Goal: Find specific page/section

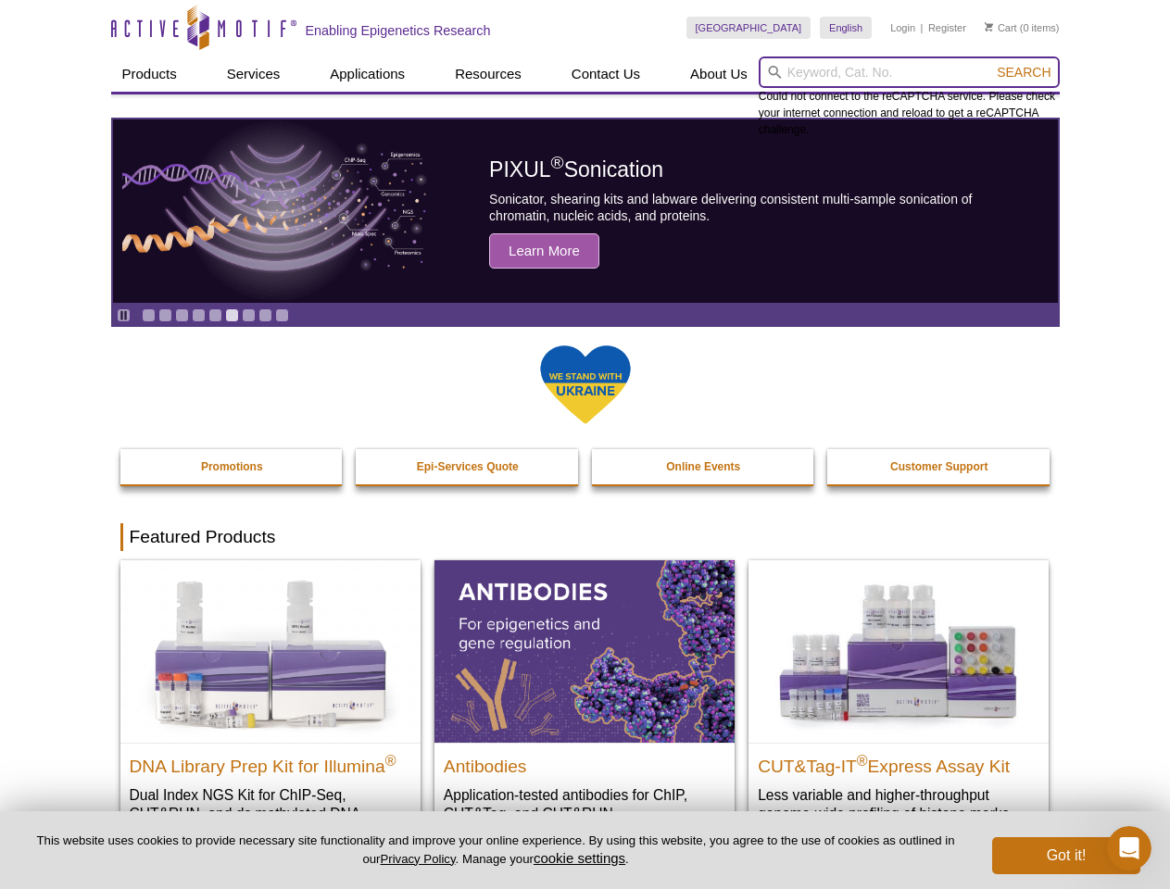
click at [909, 72] on input "search" at bounding box center [909, 72] width 301 height 31
click at [1024, 72] on span "Search" at bounding box center [1024, 72] width 54 height 15
click at [123, 315] on icon "Pause" at bounding box center [124, 315] width 12 height 12
click at [148, 315] on link "Go to slide 1" at bounding box center [149, 315] width 14 height 14
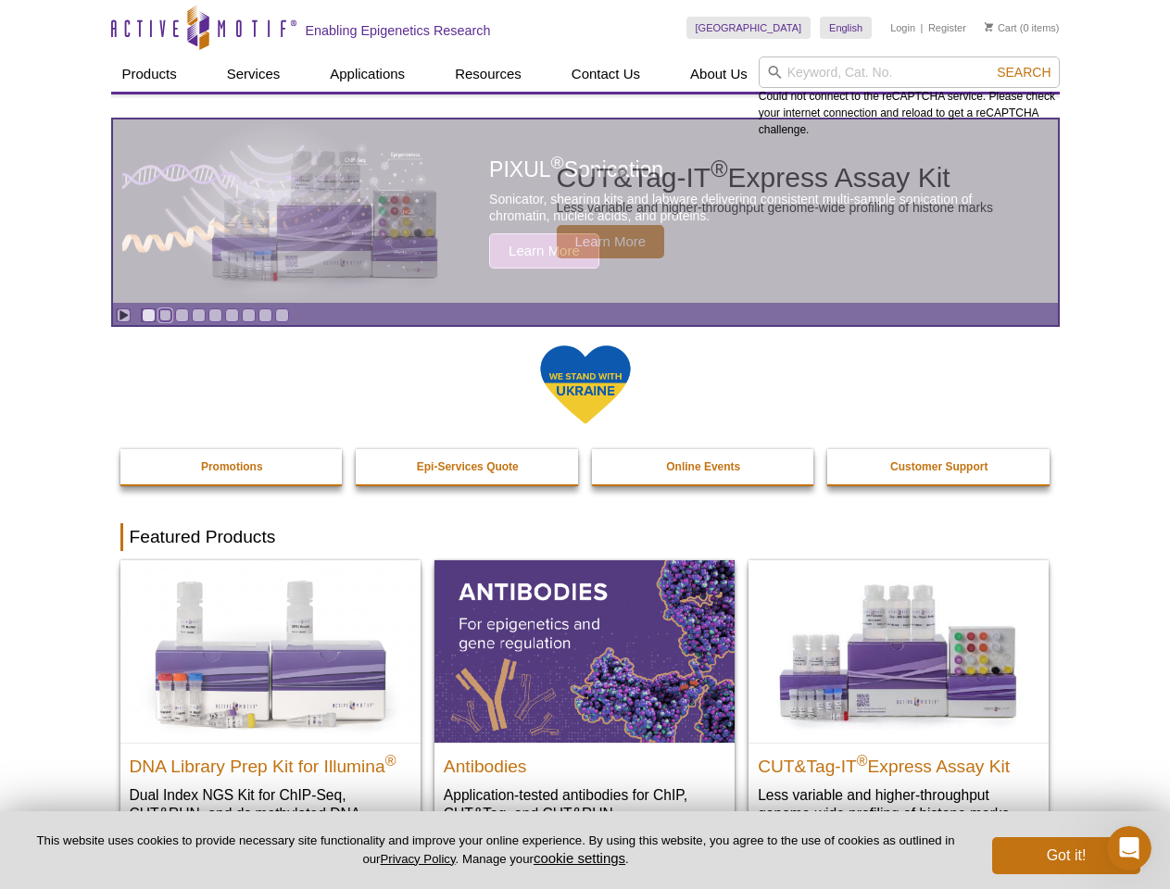
click at [165, 315] on link "Go to slide 2" at bounding box center [165, 315] width 14 height 14
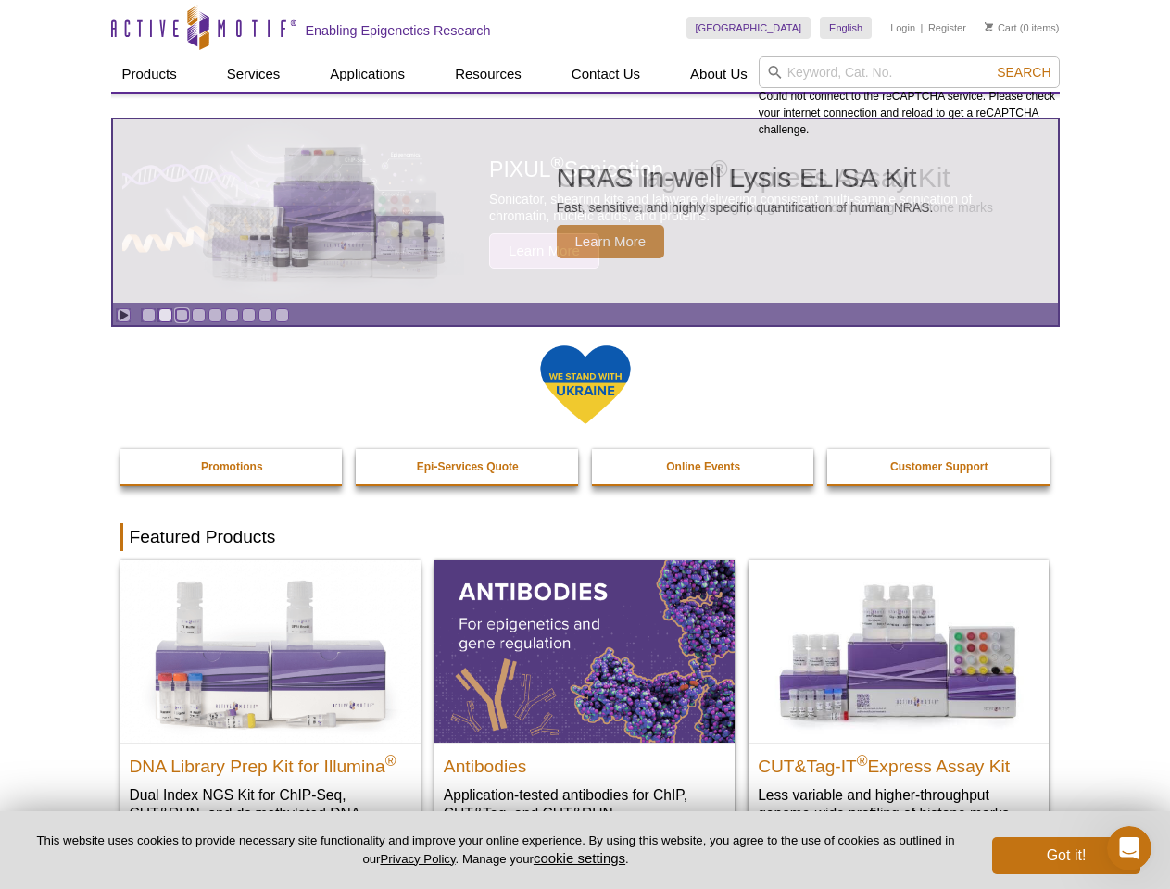
click at [182, 315] on link "Go to slide 3" at bounding box center [182, 315] width 14 height 14
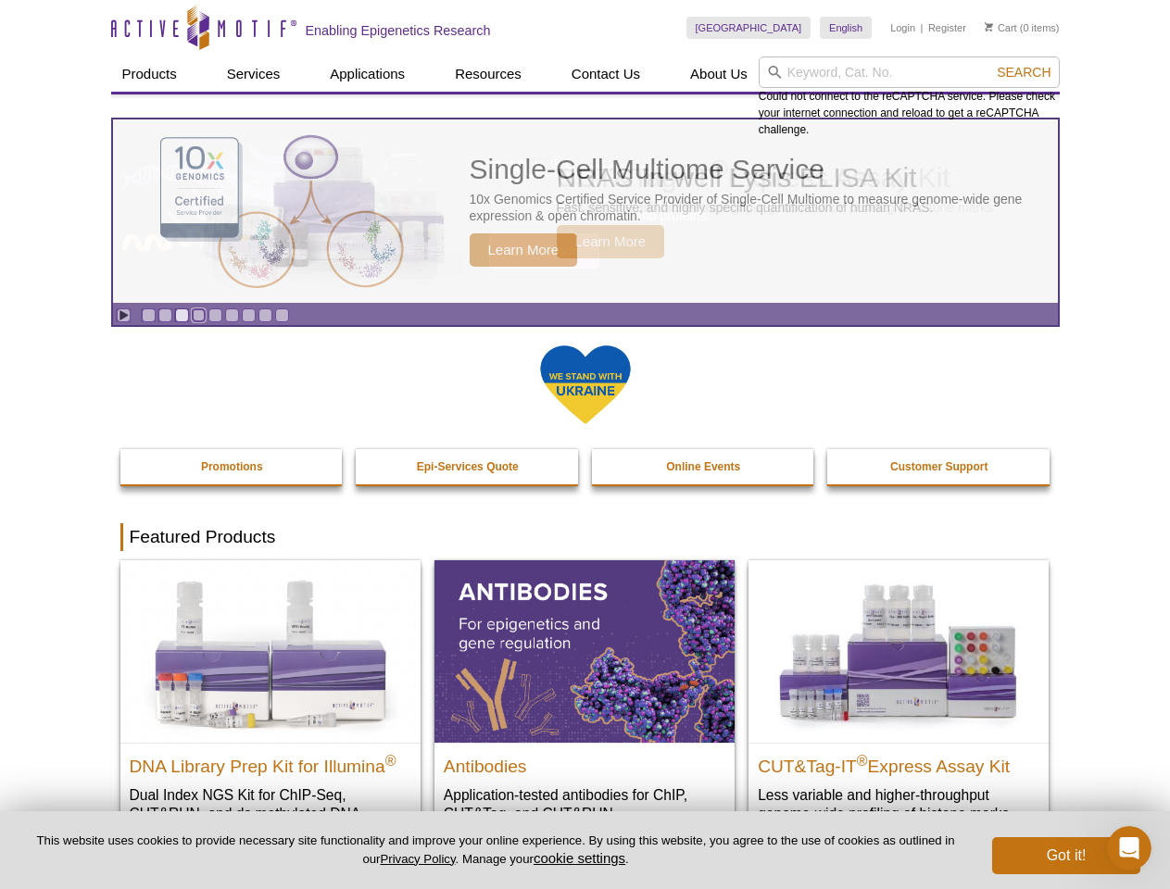
click at [198, 315] on link "Go to slide 4" at bounding box center [199, 315] width 14 height 14
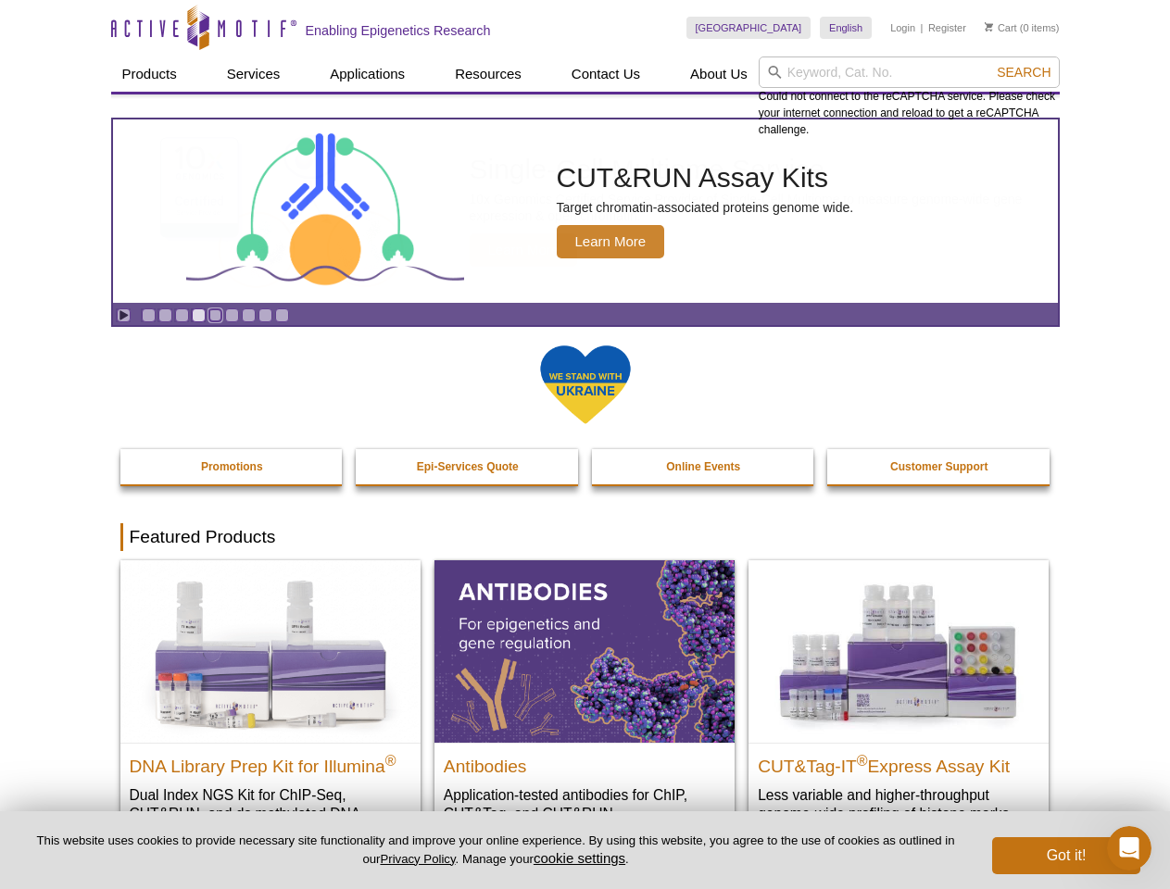
click at [215, 315] on link "Go to slide 5" at bounding box center [215, 315] width 14 height 14
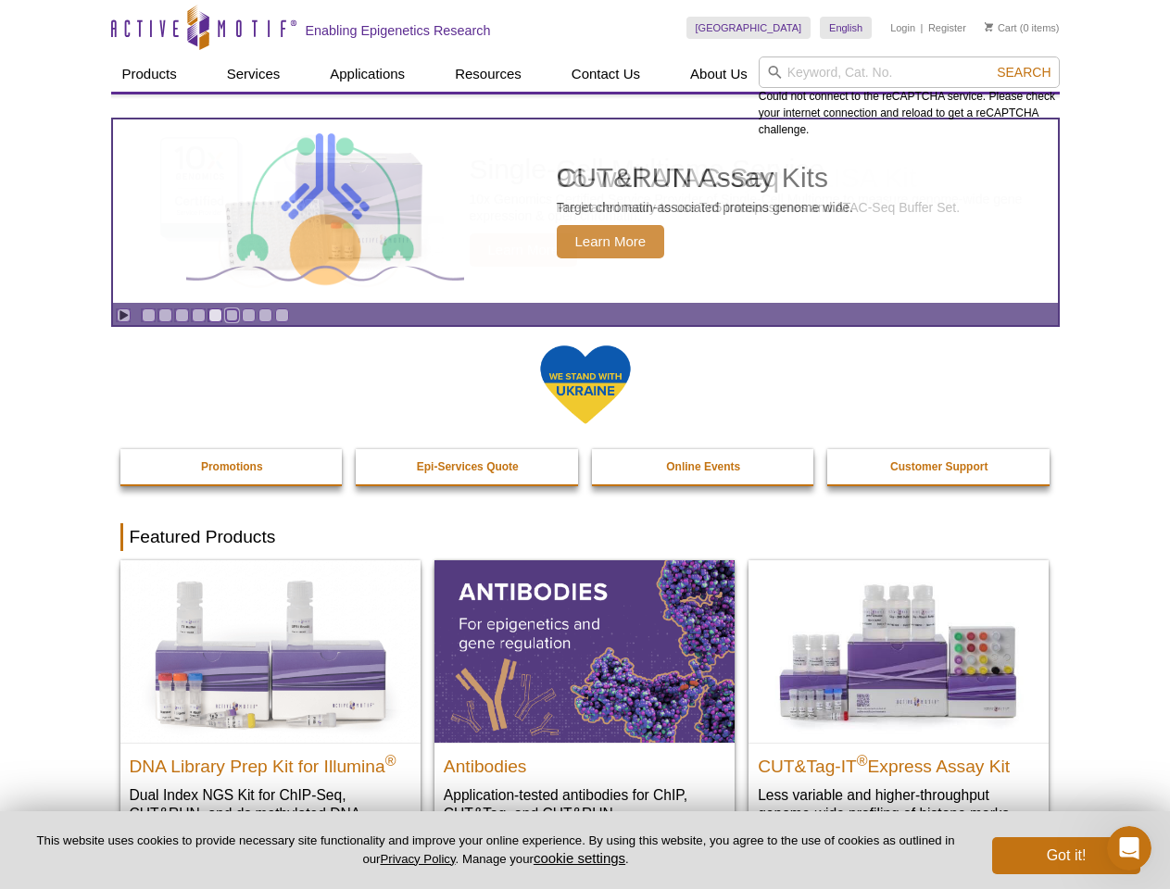
click at [232, 315] on link "Go to slide 6" at bounding box center [232, 315] width 14 height 14
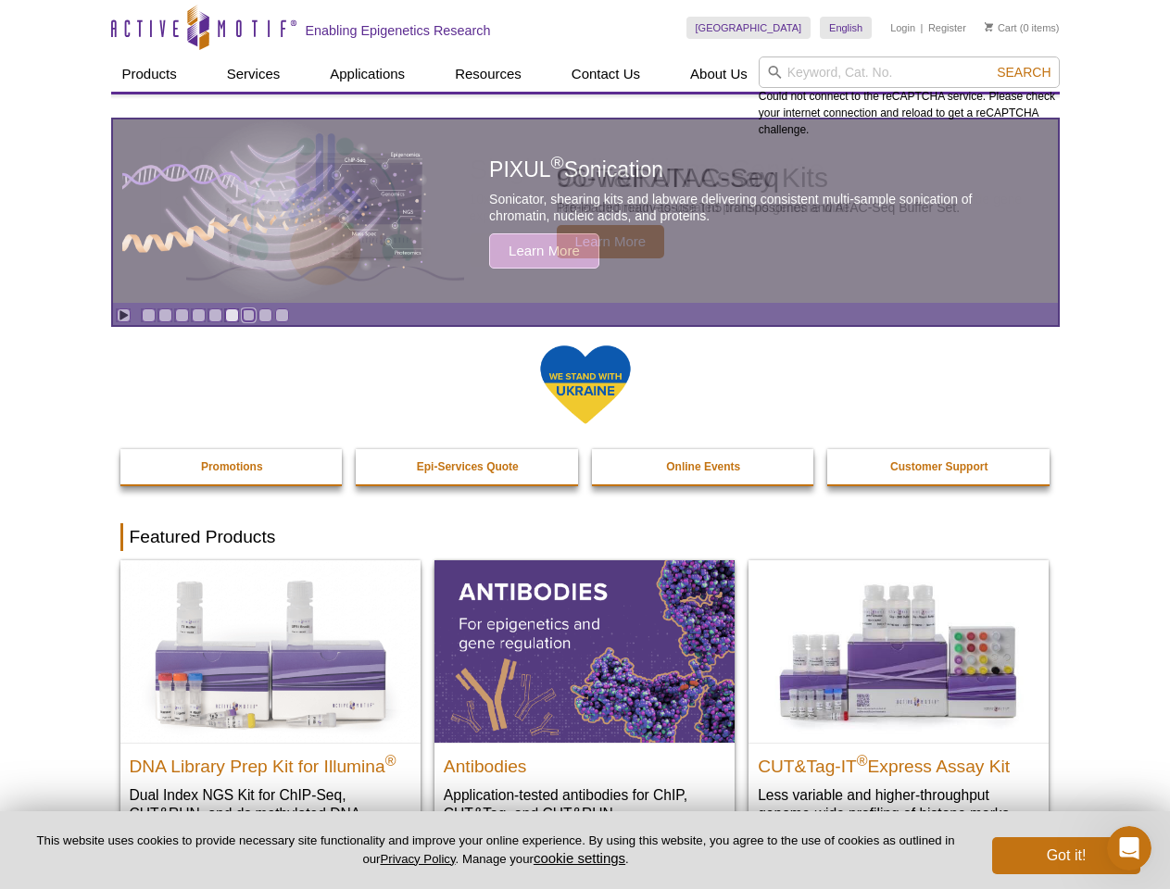
click at [248, 315] on link "Go to slide 7" at bounding box center [249, 315] width 14 height 14
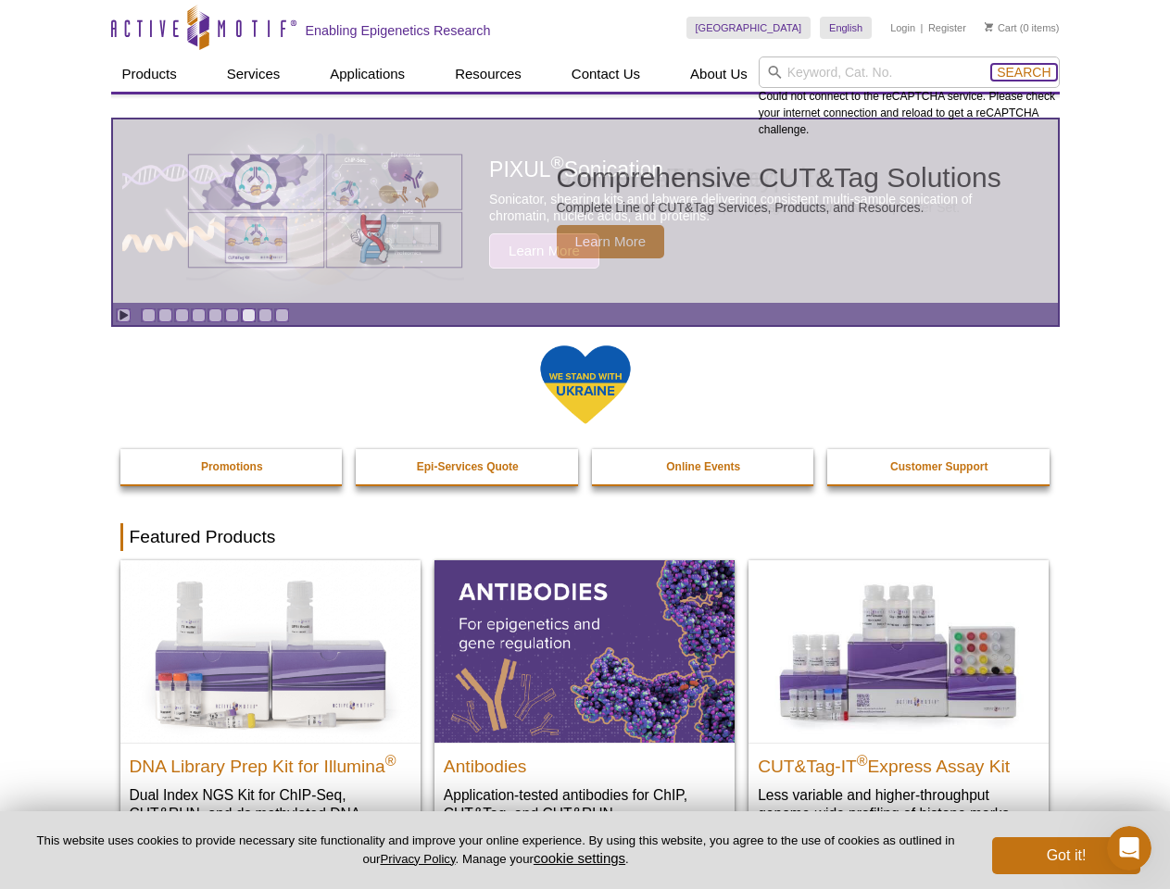
click at [1024, 72] on span "Search" at bounding box center [1024, 72] width 54 height 15
